Goal: Task Accomplishment & Management: Use online tool/utility

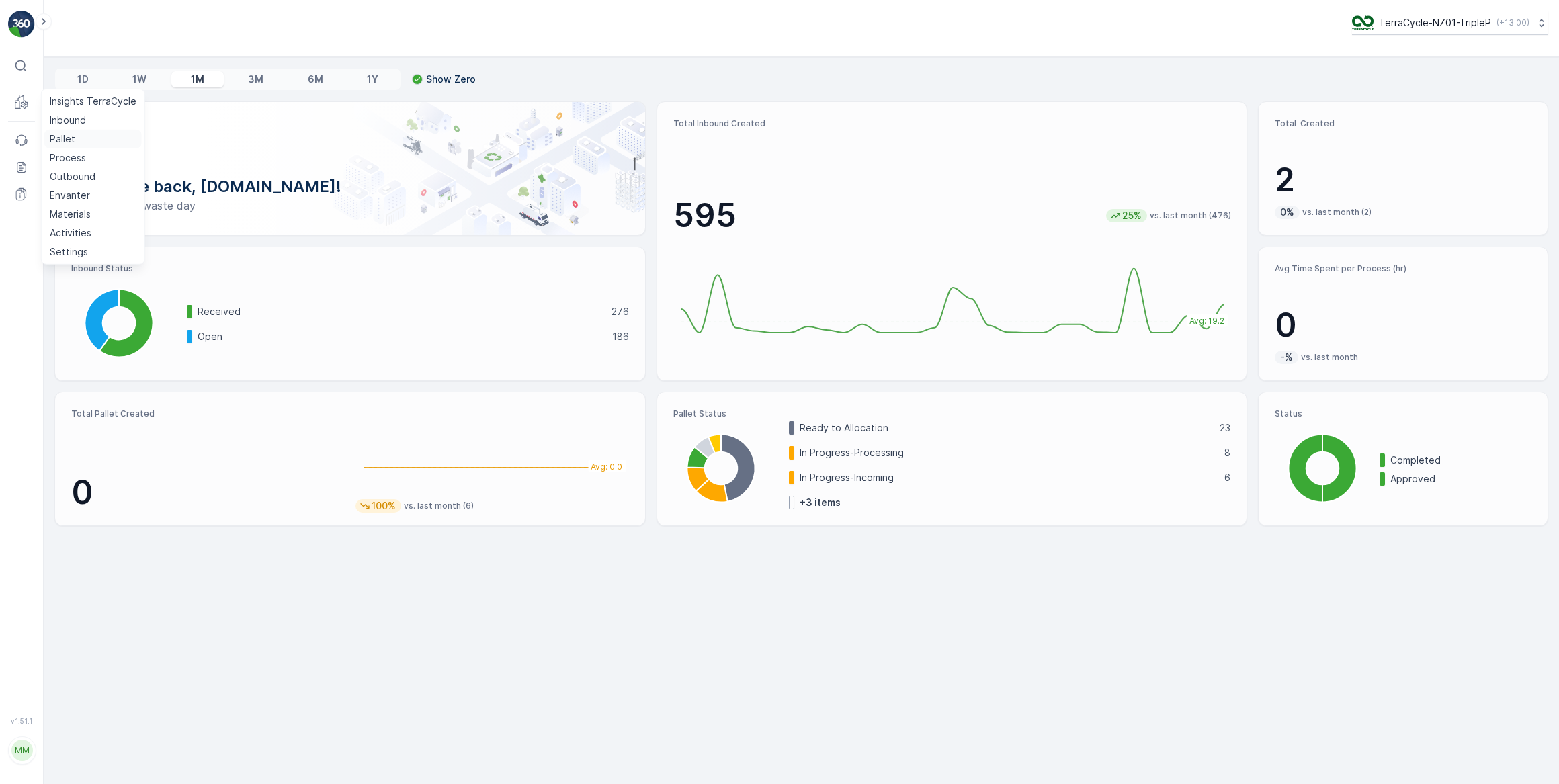
click at [62, 137] on p "Pallet" at bounding box center [62, 138] width 25 height 13
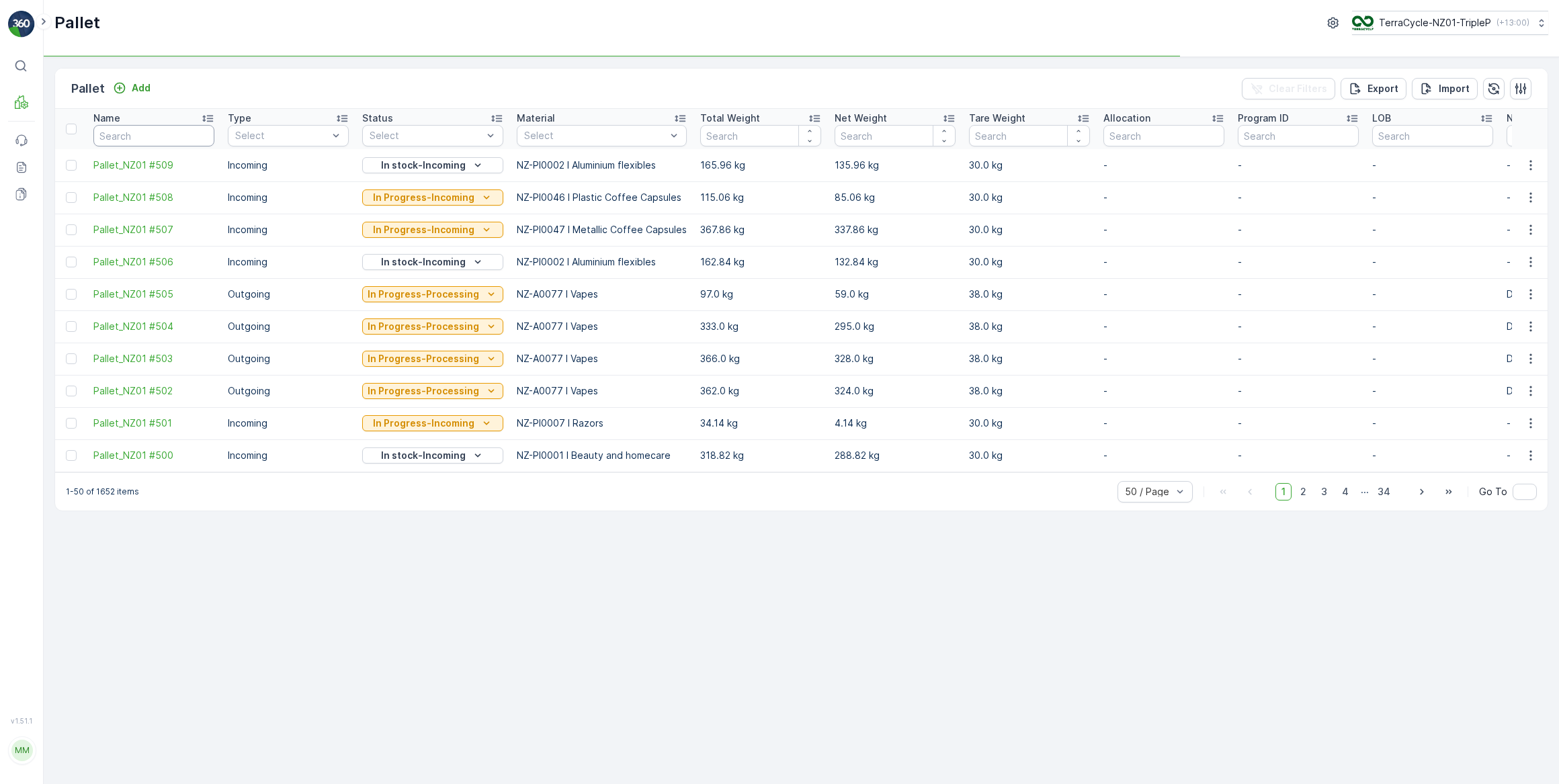
drag, startPoint x: 177, startPoint y: 136, endPoint x: 262, endPoint y: 37, distance: 130.5
click at [182, 126] on input "text" at bounding box center [154, 135] width 121 height 21
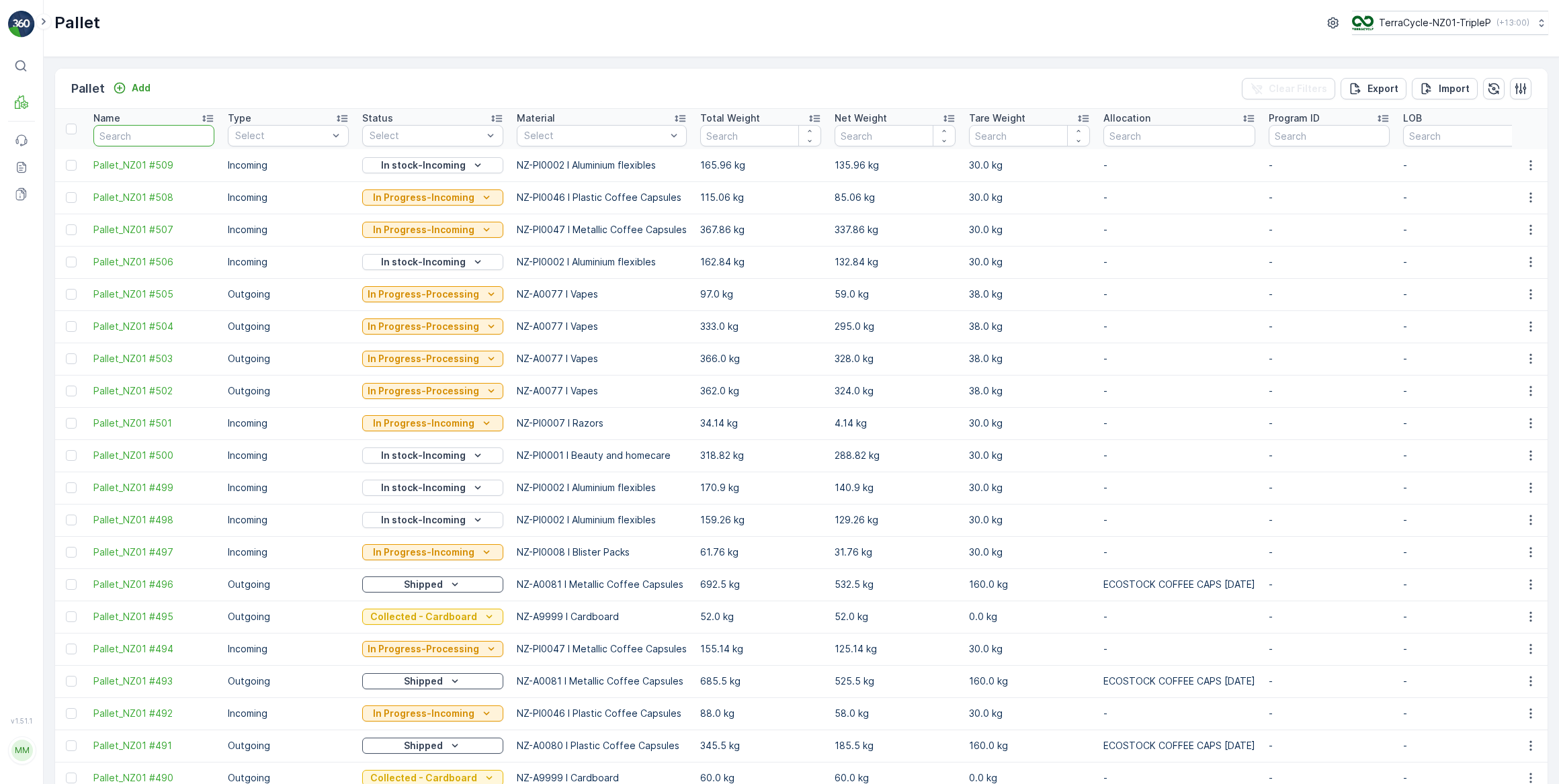
drag, startPoint x: 134, startPoint y: 136, endPoint x: 141, endPoint y: 134, distance: 7.3
click at [136, 135] on input "text" at bounding box center [154, 135] width 121 height 21
type input "msk"
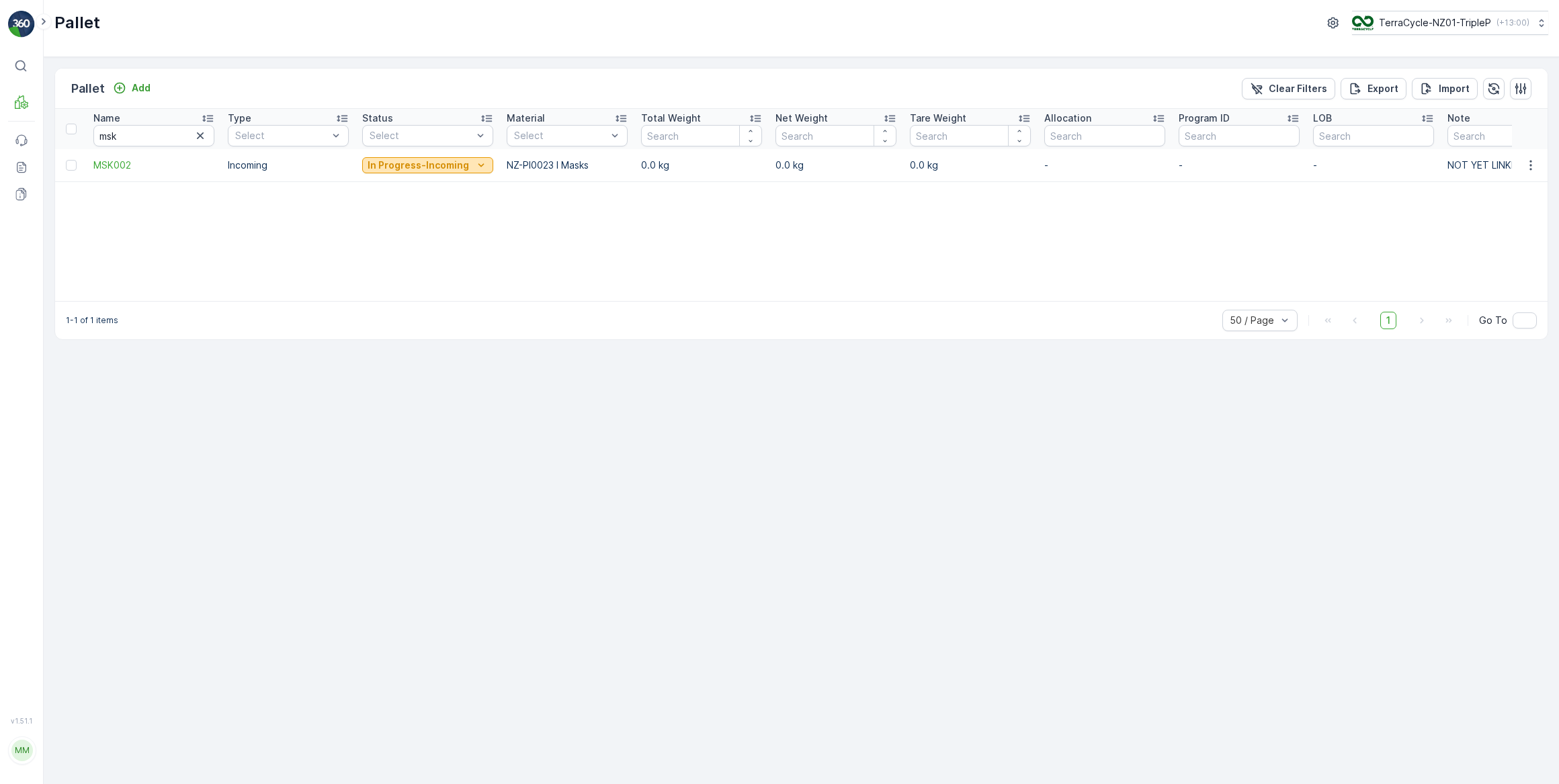
click at [477, 163] on icon "In Progress-Incoming" at bounding box center [481, 165] width 13 height 13
click at [414, 335] on span "Ready to Allocation" at bounding box center [415, 335] width 89 height 13
click at [449, 167] on p "In Progress-Incoming" at bounding box center [418, 165] width 101 height 13
click at [411, 277] on span "Quarantine" at bounding box center [395, 278] width 50 height 13
click at [421, 165] on p "Quarantine" at bounding box center [413, 165] width 54 height 13
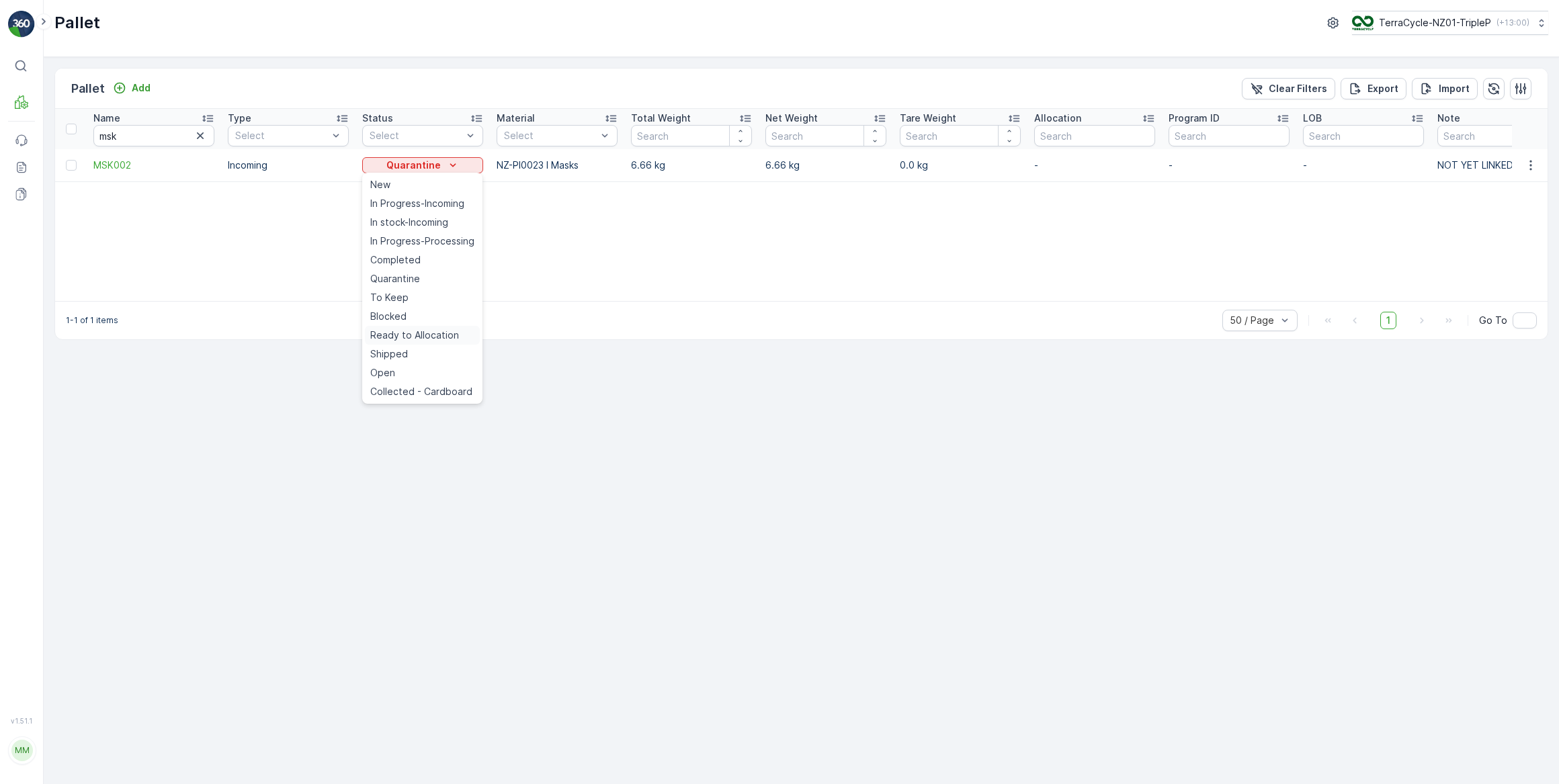
click at [413, 337] on span "Ready to Allocation" at bounding box center [415, 335] width 89 height 13
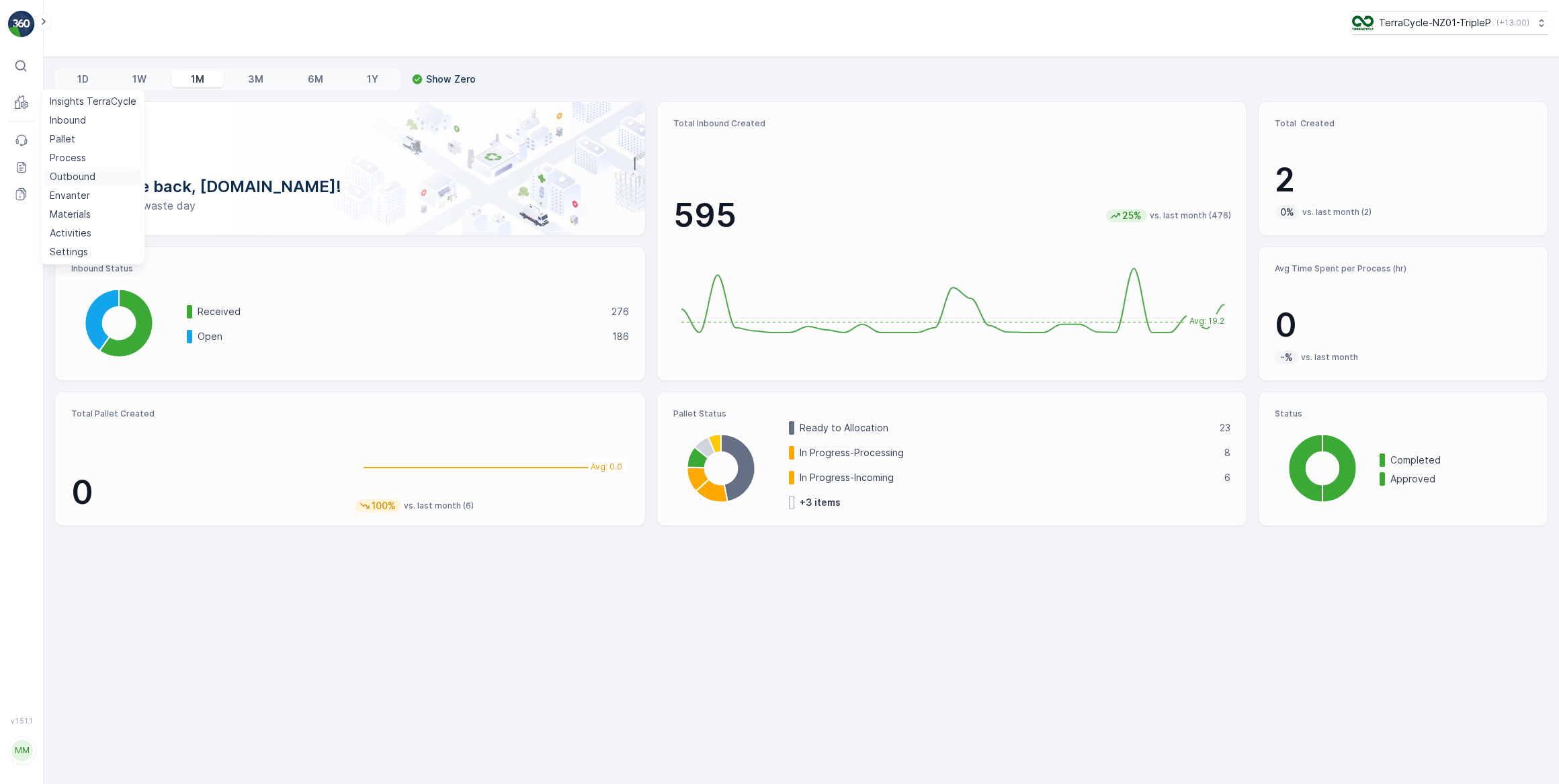
click at [79, 175] on p "Outbound" at bounding box center [72, 176] width 46 height 13
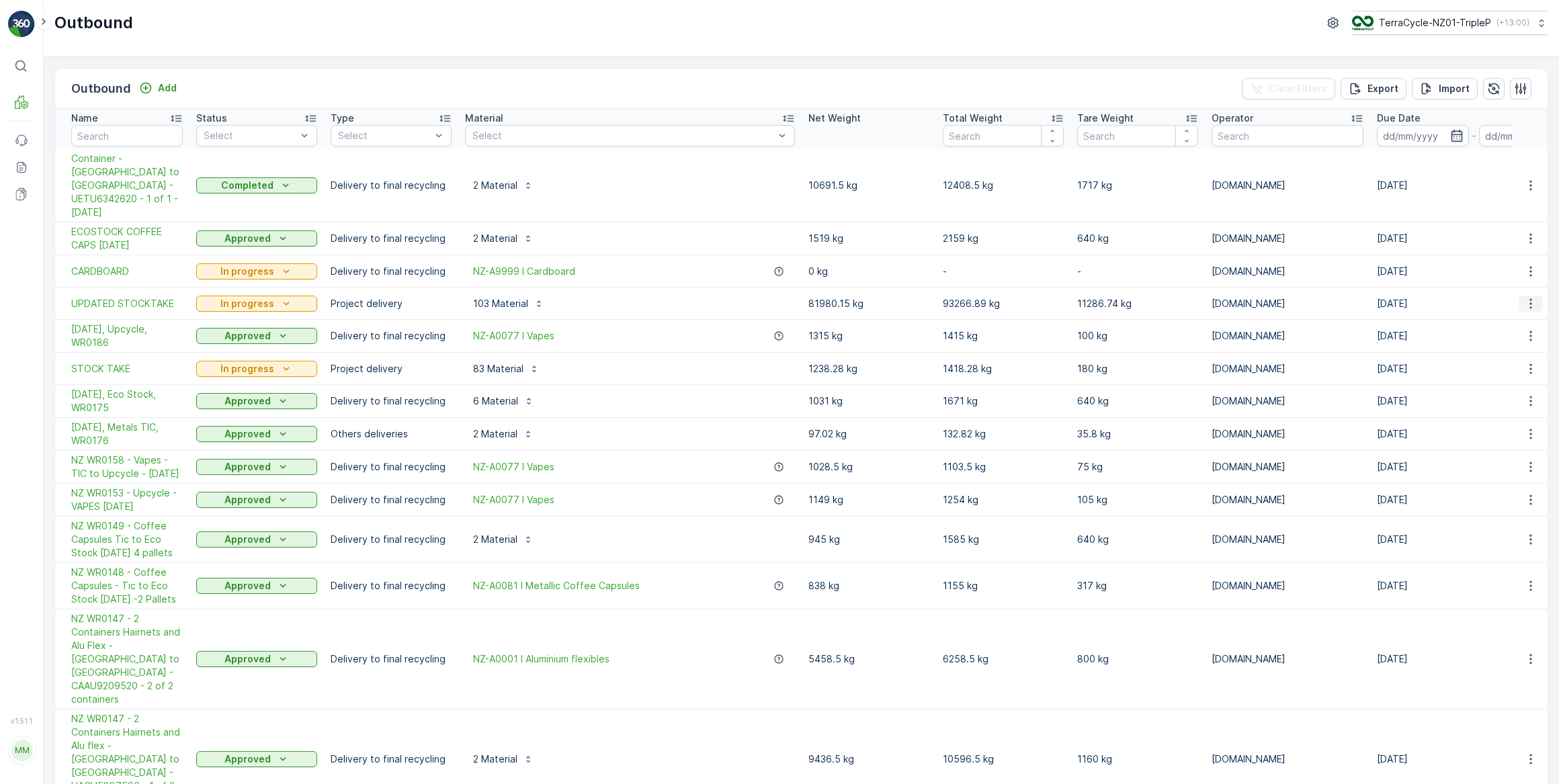
click at [1527, 297] on icon "button" at bounding box center [1530, 304] width 13 height 13
click at [1494, 296] on span "See More Details" at bounding box center [1496, 296] width 78 height 13
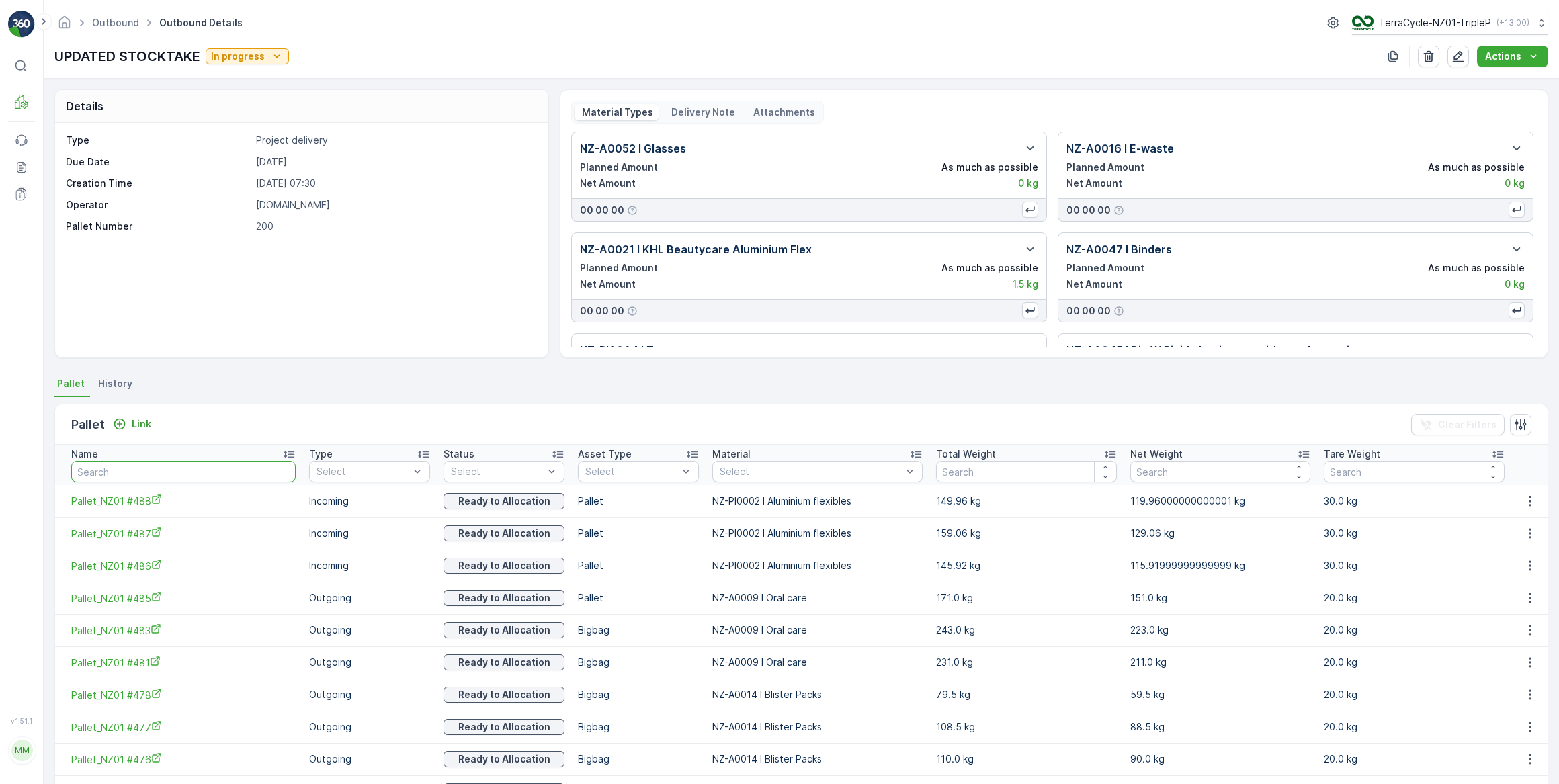
click at [208, 470] on input "text" at bounding box center [183, 471] width 224 height 21
type input "msk"
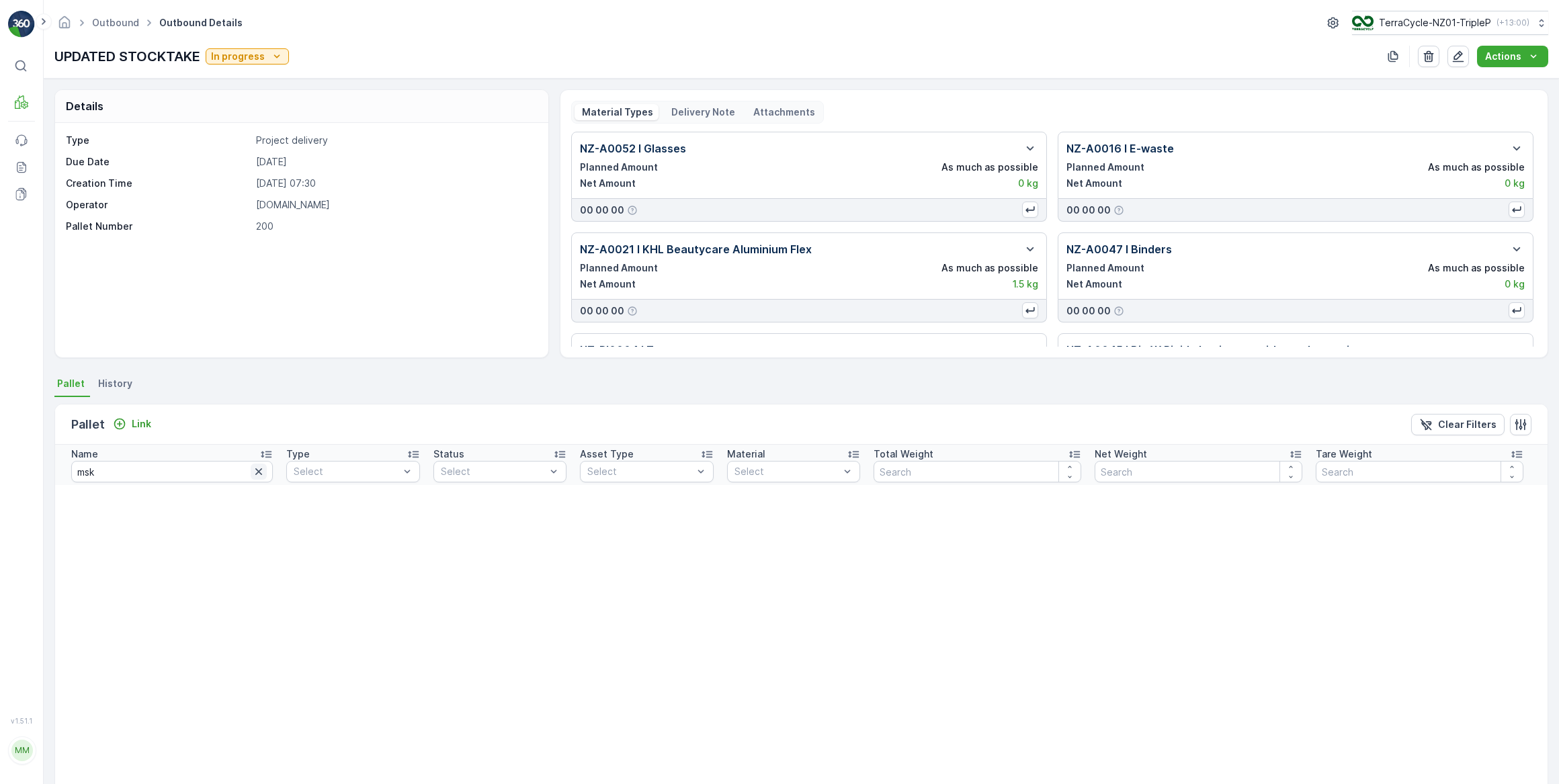
click at [256, 471] on icon "button" at bounding box center [259, 471] width 7 height 7
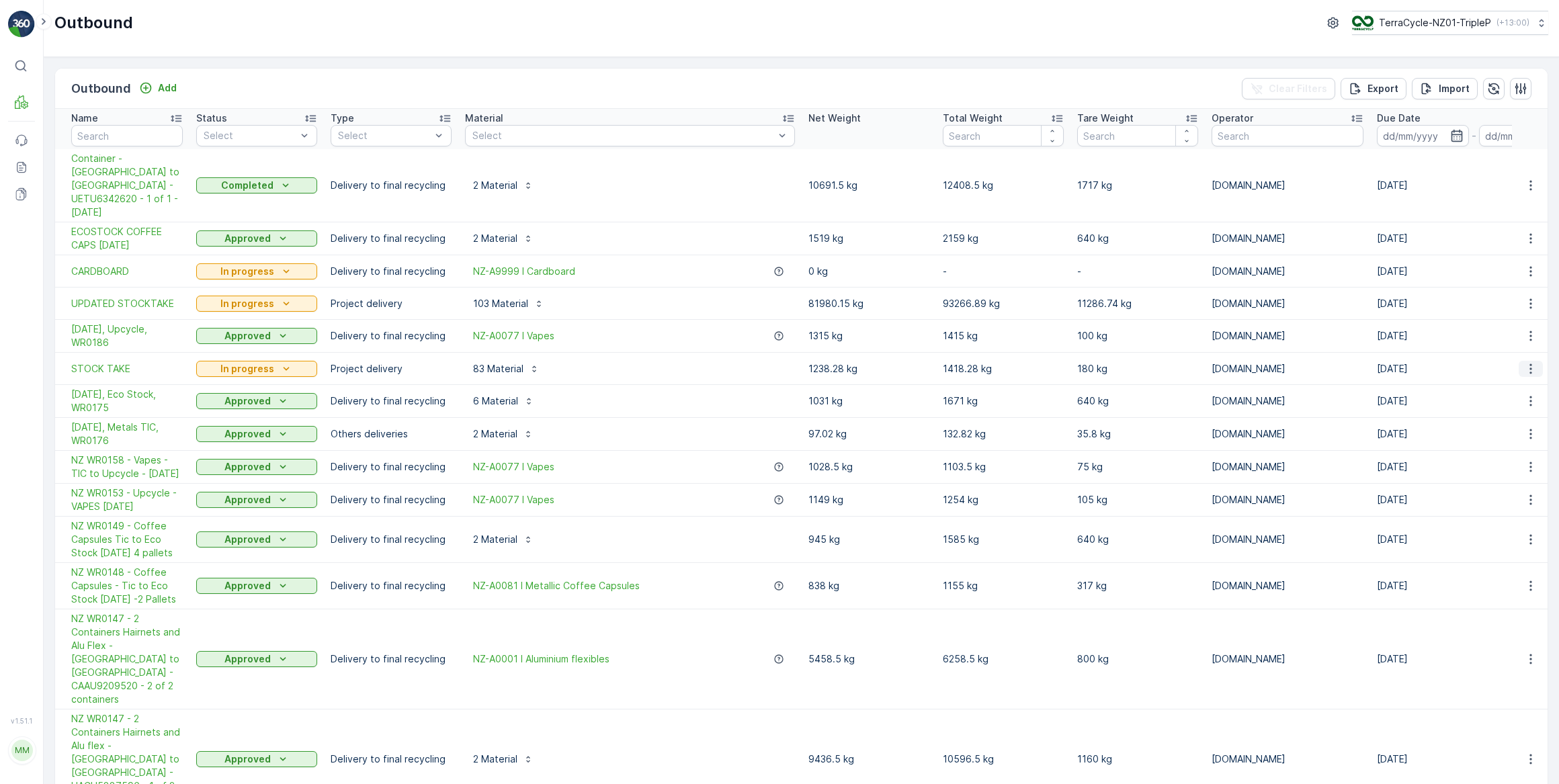
click at [1526, 362] on icon "button" at bounding box center [1530, 368] width 13 height 13
click at [1512, 362] on span "See More Details" at bounding box center [1496, 361] width 78 height 13
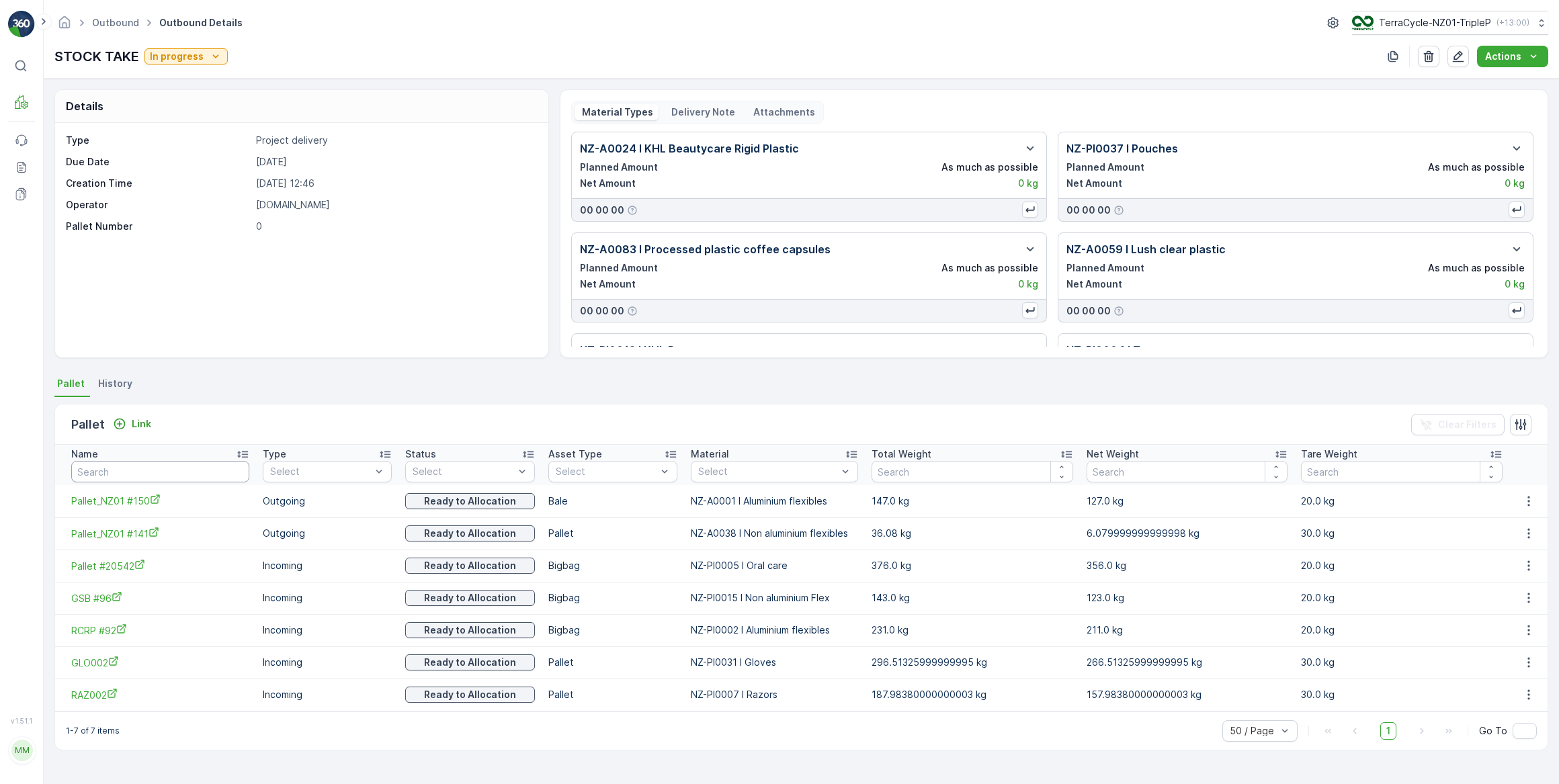
drag, startPoint x: 162, startPoint y: 468, endPoint x: 168, endPoint y: 460, distance: 10.0
click at [166, 463] on input "text" at bounding box center [160, 471] width 178 height 21
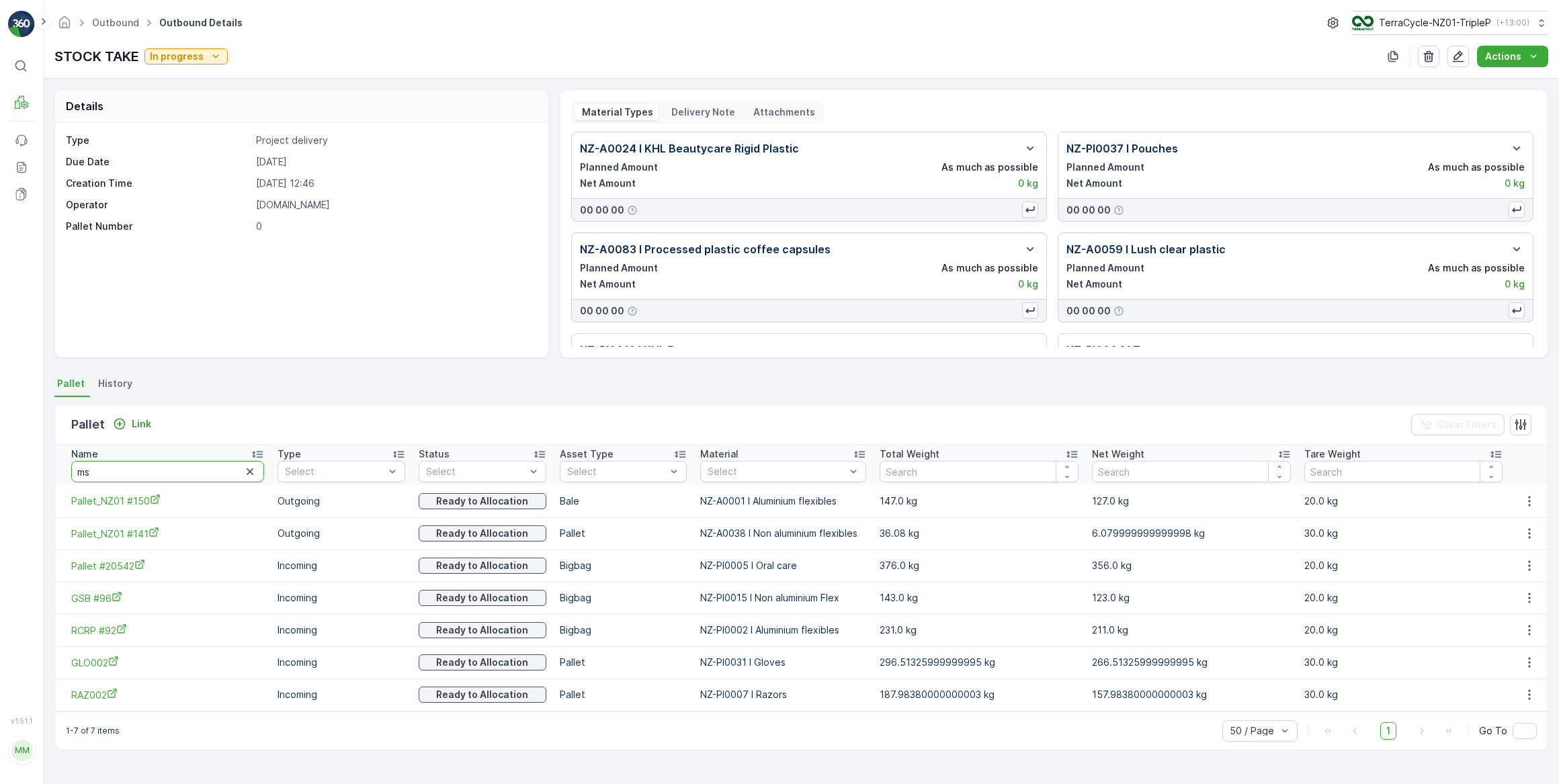
type input "msk"
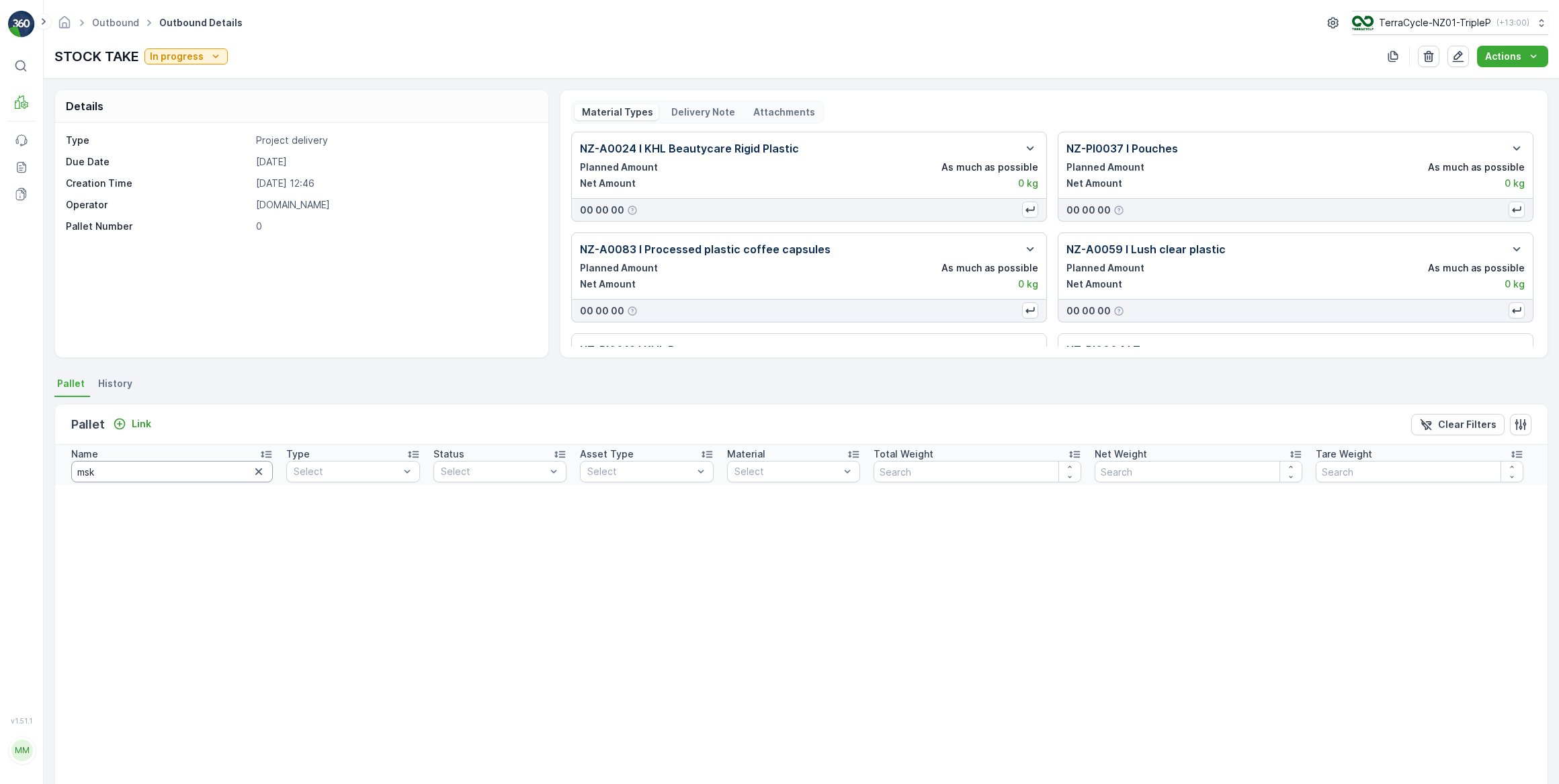
click at [117, 474] on input "msk" at bounding box center [172, 471] width 201 height 21
click at [256, 470] on icon "button" at bounding box center [259, 471] width 7 height 7
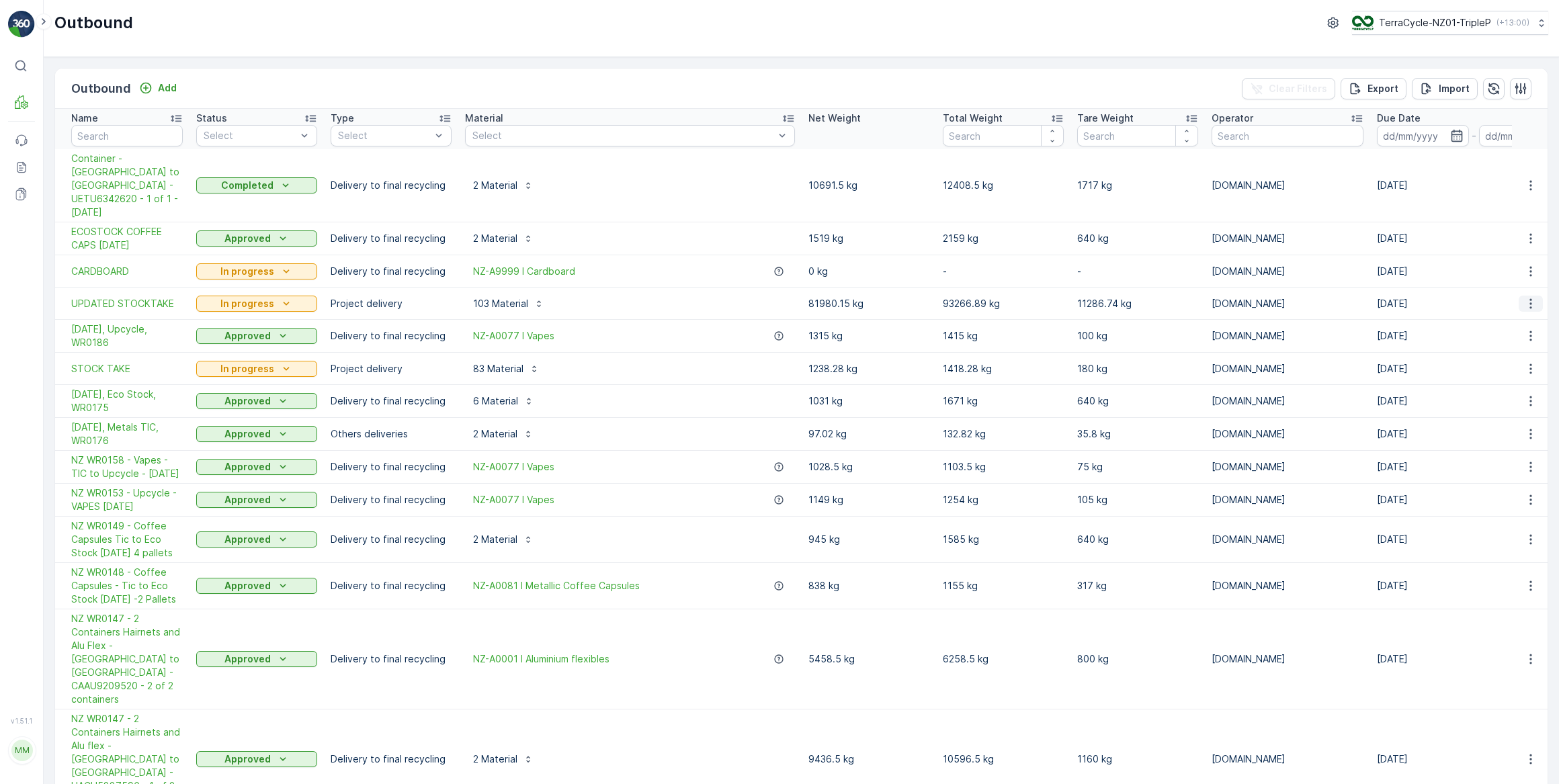
click at [1527, 297] on icon "button" at bounding box center [1530, 304] width 13 height 13
click at [1491, 296] on span "See More Details" at bounding box center [1496, 296] width 78 height 13
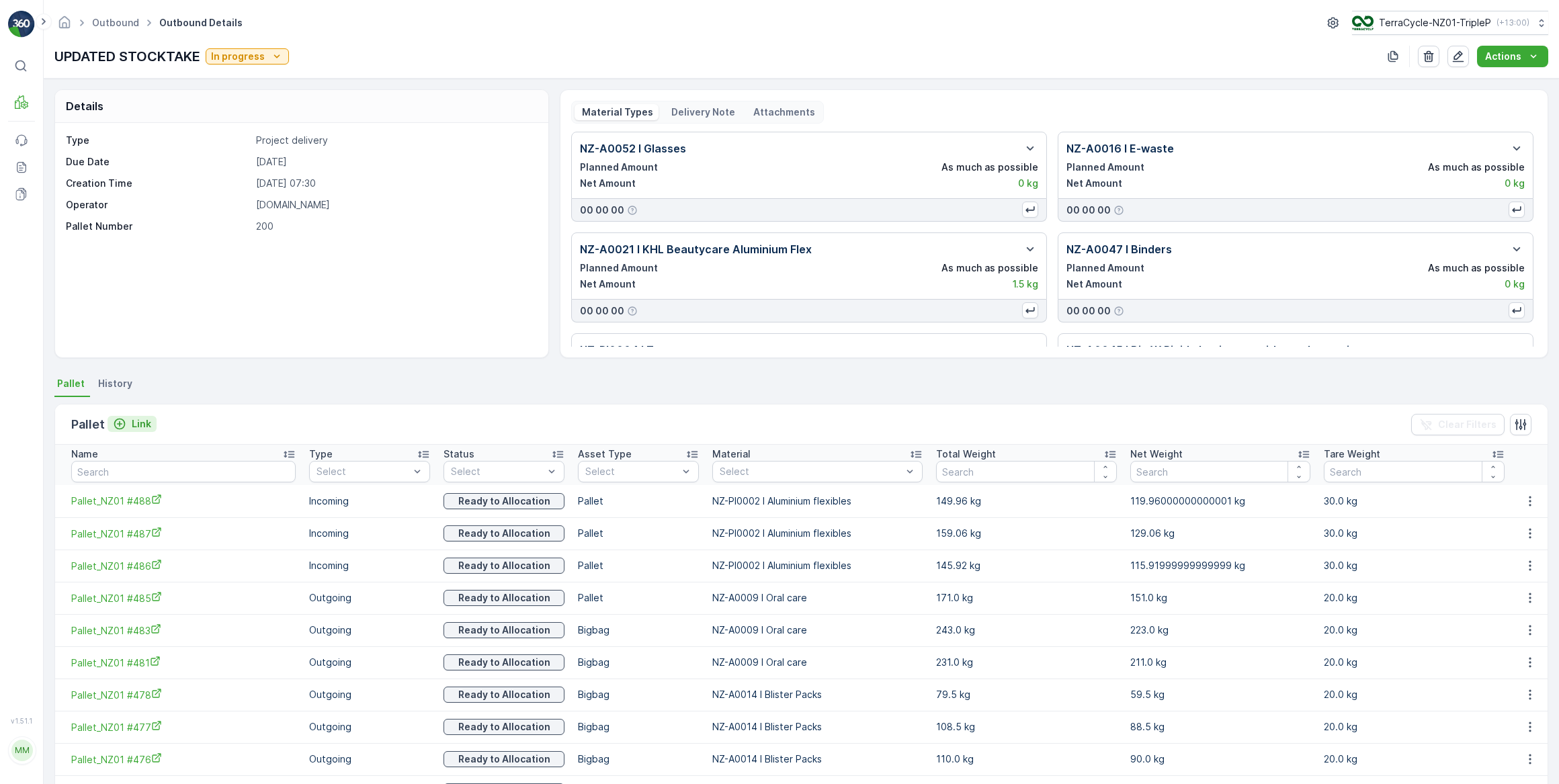
click at [140, 419] on p "Link" at bounding box center [141, 423] width 20 height 13
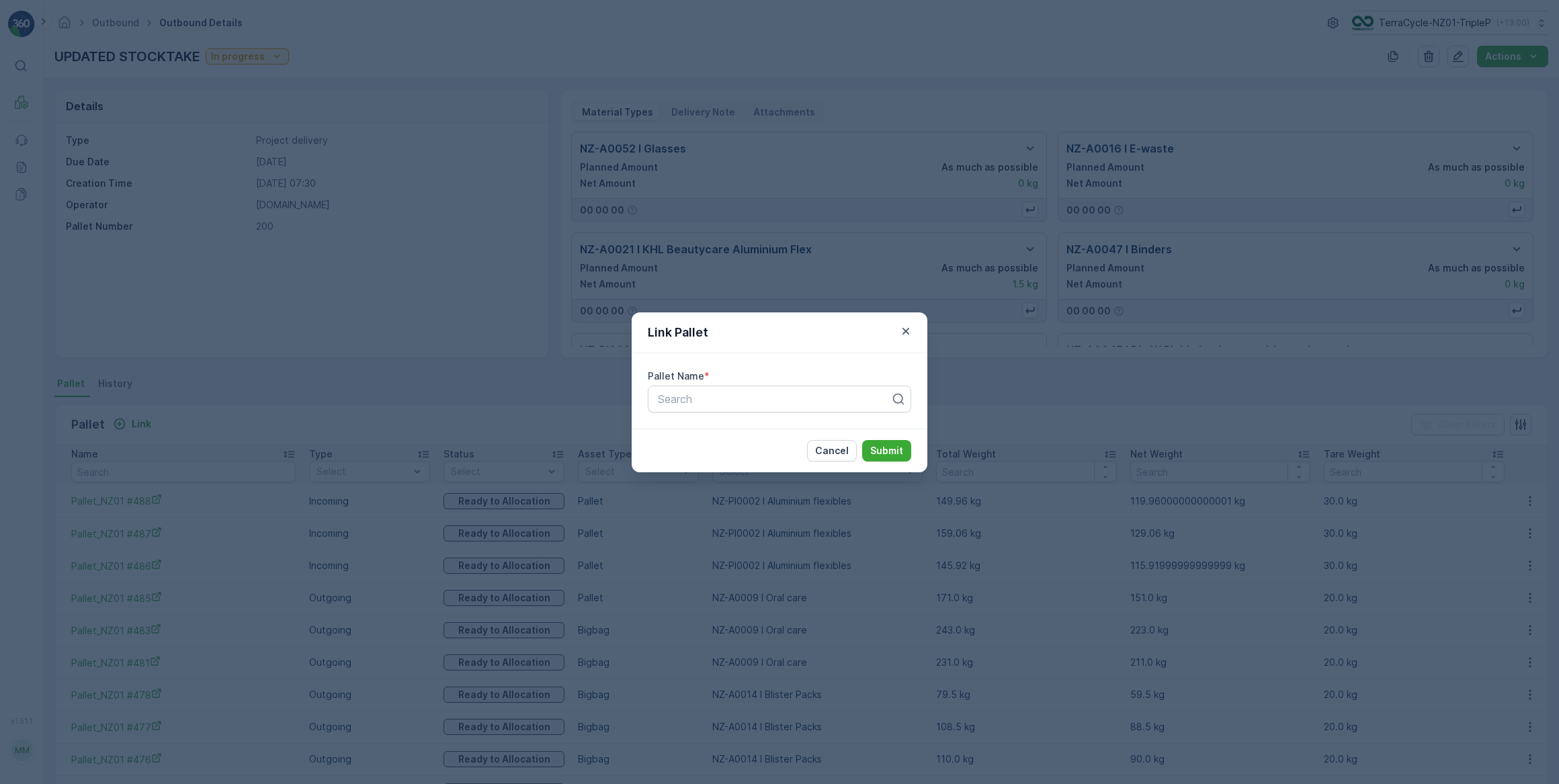
drag, startPoint x: 684, startPoint y: 395, endPoint x: 757, endPoint y: 366, distance: 78.5
click at [687, 389] on div "Search" at bounding box center [779, 399] width 264 height 27
type input "MSK"
click at [695, 430] on span "MSK002" at bounding box center [678, 432] width 44 height 12
click at [886, 451] on p "Submit" at bounding box center [886, 451] width 33 height 13
